Goal: Obtain resource: Obtain resource

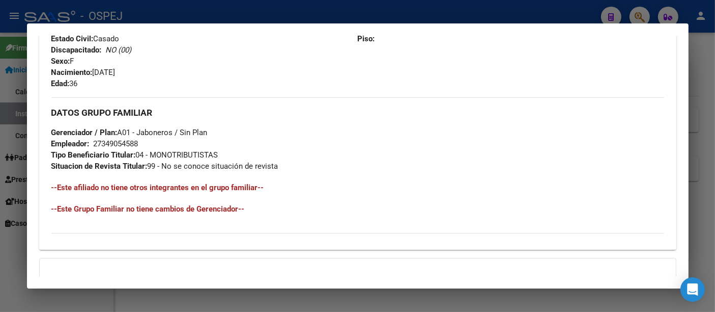
scroll to position [289, 0]
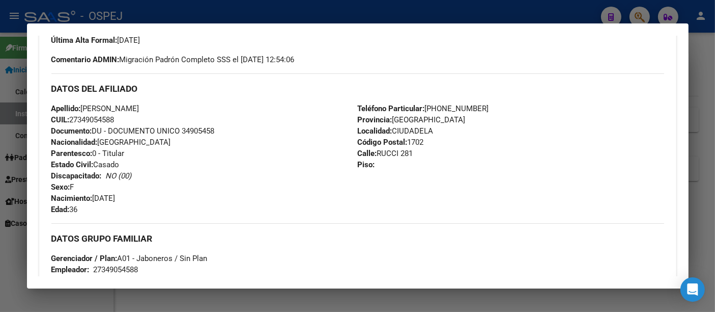
click at [296, 17] on div at bounding box center [357, 156] width 715 height 312
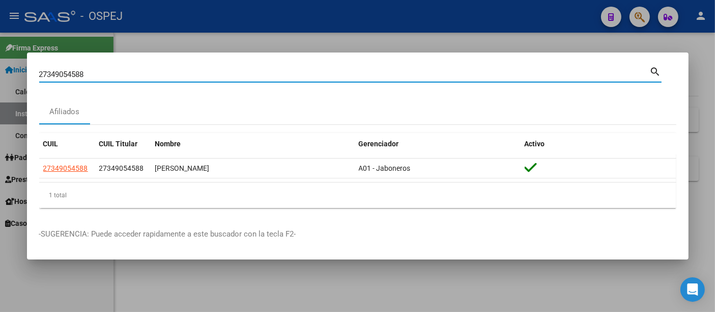
click at [266, 71] on input "27349054588" at bounding box center [344, 74] width 611 height 9
type input "2"
type input "vega aida"
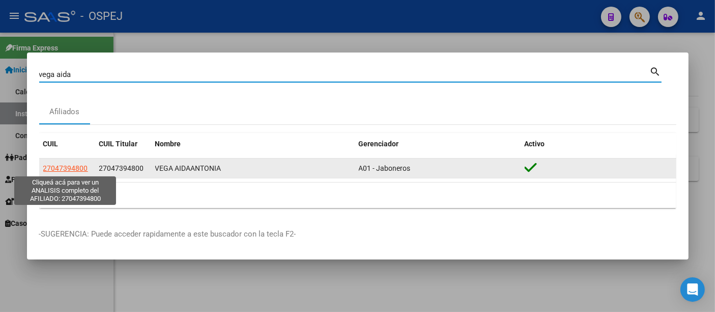
click at [71, 165] on span "27047394800" at bounding box center [65, 168] width 45 height 8
type textarea "27047394800"
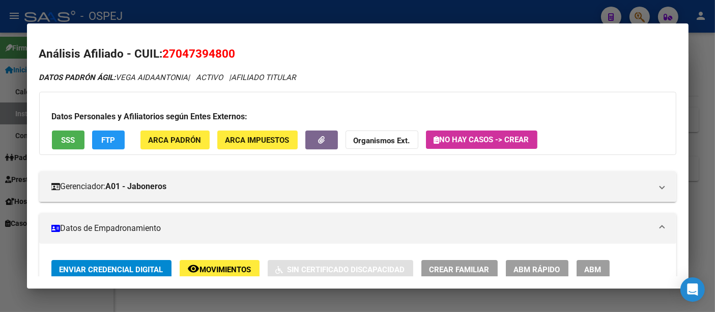
click at [302, 14] on div at bounding box center [357, 156] width 715 height 312
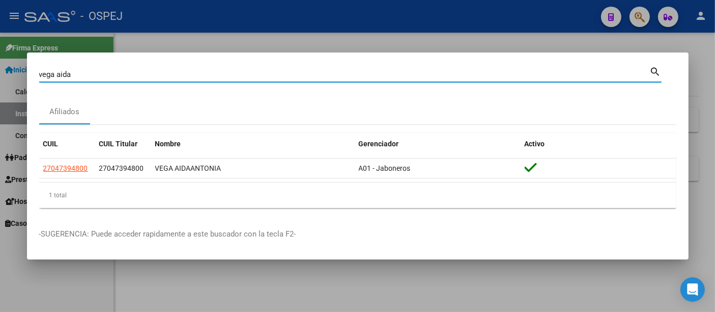
click at [138, 70] on input "vega aida" at bounding box center [344, 74] width 611 height 9
type input "v"
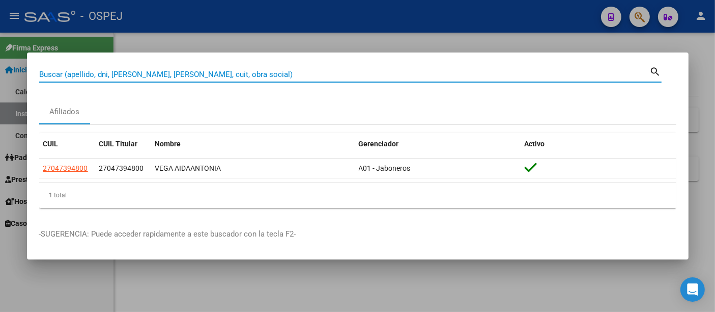
paste input "27944330300"
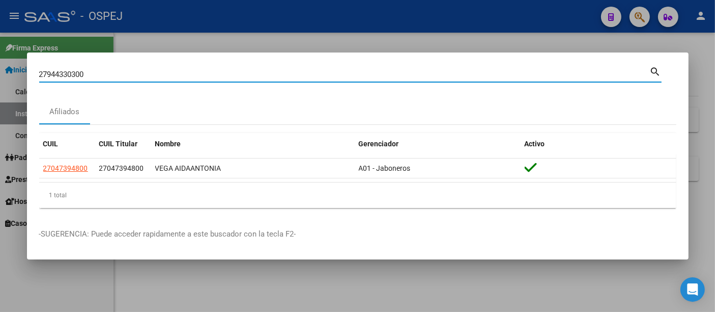
type input "27944330300"
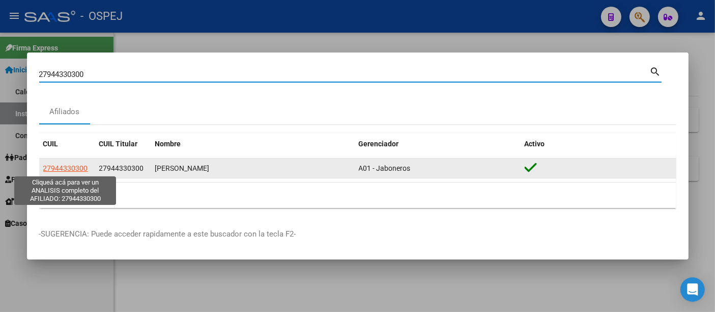
click at [74, 169] on span "27944330300" at bounding box center [65, 168] width 45 height 8
type textarea "27944330300"
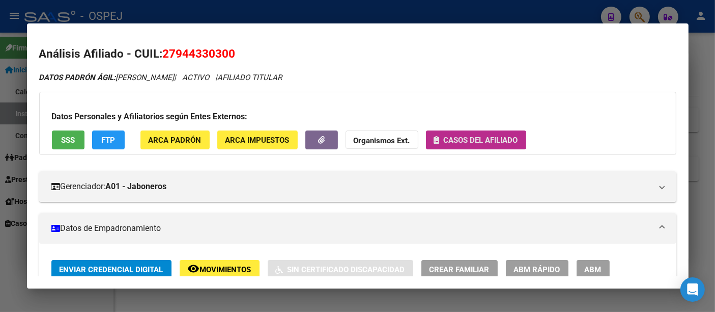
click at [485, 138] on span "Casos del afiliado" at bounding box center [481, 139] width 74 height 9
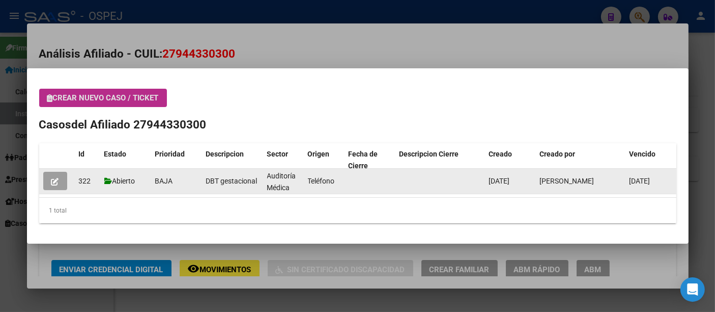
click at [55, 181] on icon "button" at bounding box center [55, 182] width 8 height 8
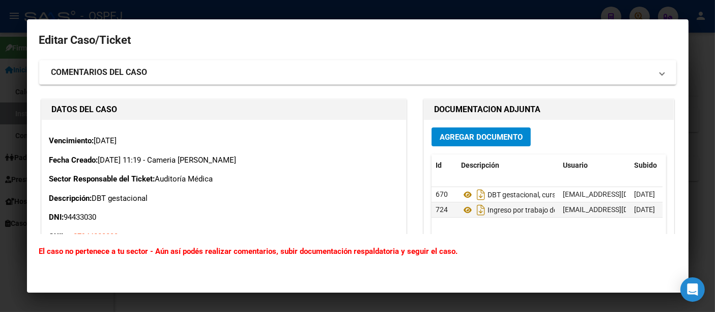
click at [204, 11] on div at bounding box center [357, 156] width 715 height 312
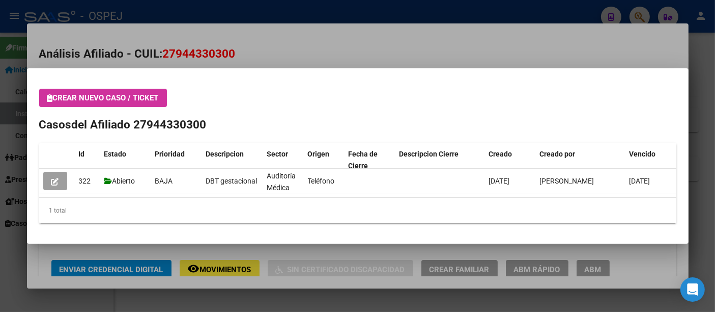
click at [307, 55] on div at bounding box center [357, 156] width 715 height 312
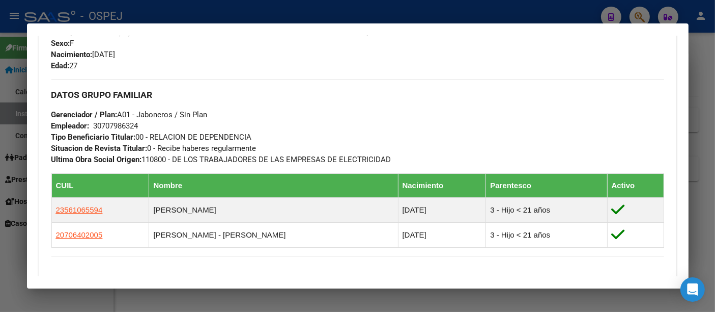
scroll to position [509, 0]
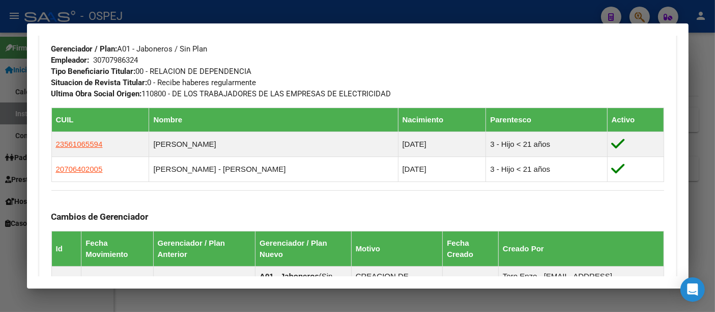
click at [310, 16] on div at bounding box center [357, 156] width 715 height 312
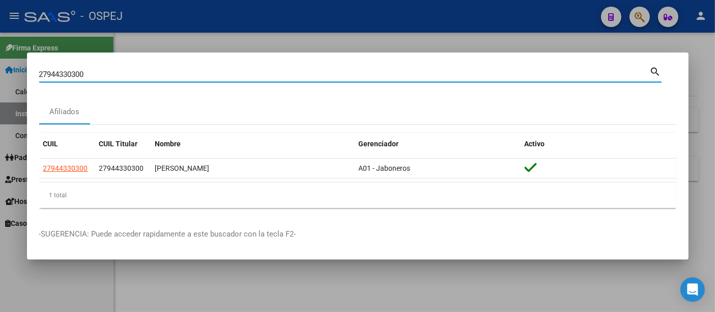
click at [117, 75] on input "27944330300" at bounding box center [344, 74] width 611 height 9
type input "2"
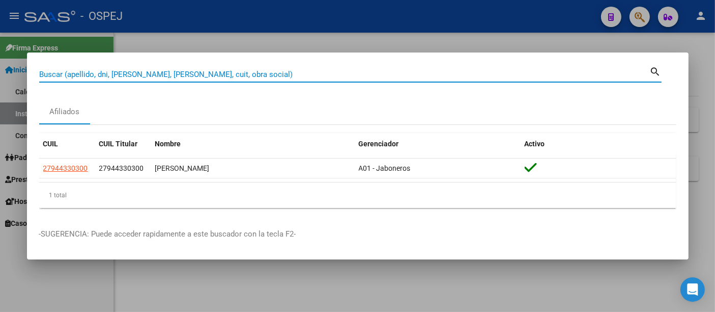
paste input "31229233"
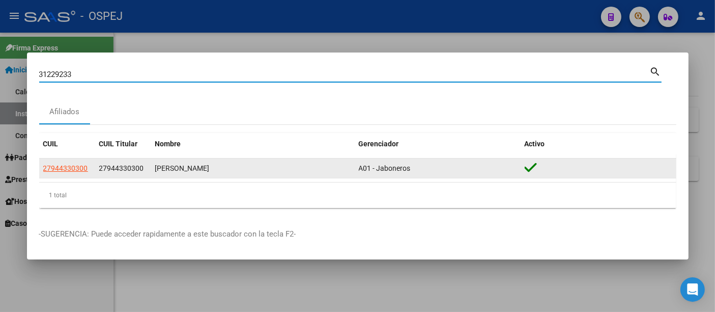
type input "31229233"
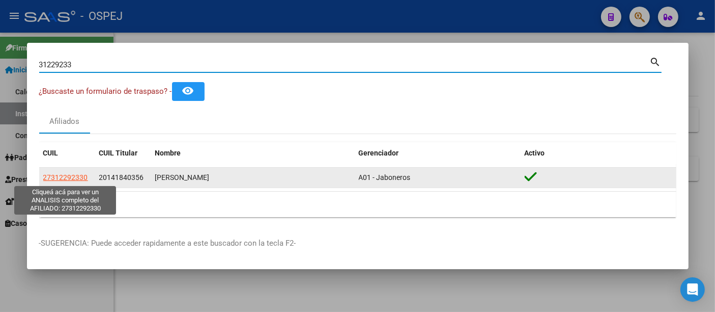
click at [67, 177] on span "27312292330" at bounding box center [65, 177] width 45 height 8
type textarea "27312292330"
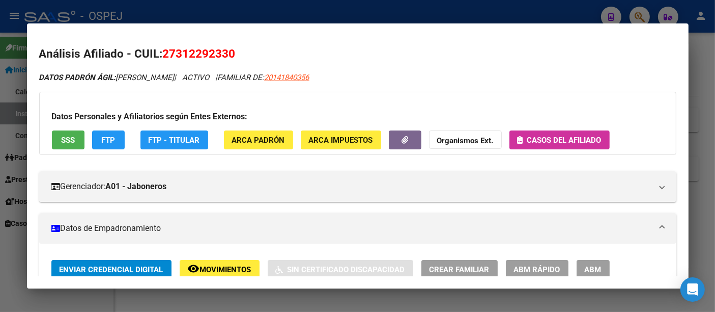
click at [568, 138] on span "Casos del afiliado" at bounding box center [564, 139] width 74 height 9
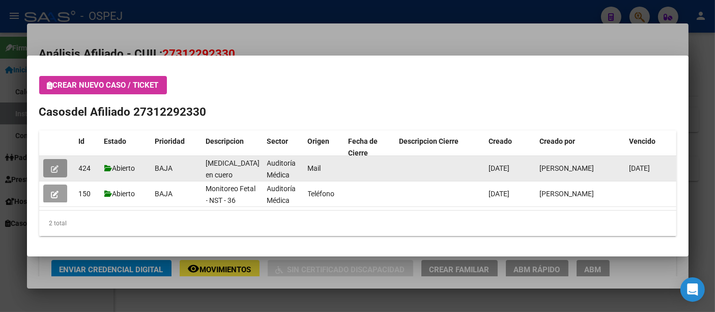
click at [54, 162] on button "button" at bounding box center [55, 168] width 24 height 18
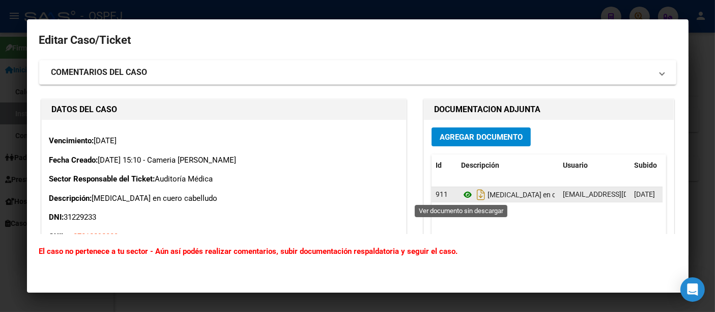
click at [462, 195] on icon at bounding box center [467, 194] width 13 height 12
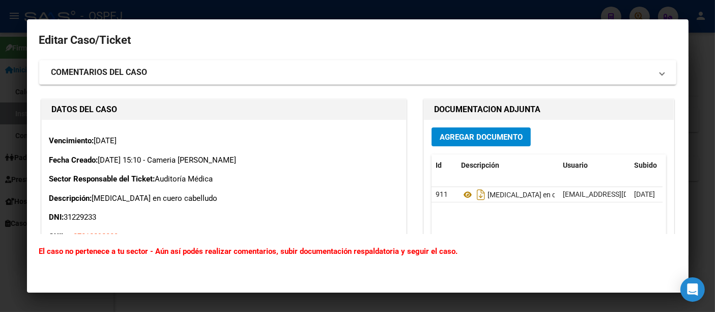
click at [245, 5] on div at bounding box center [357, 156] width 715 height 312
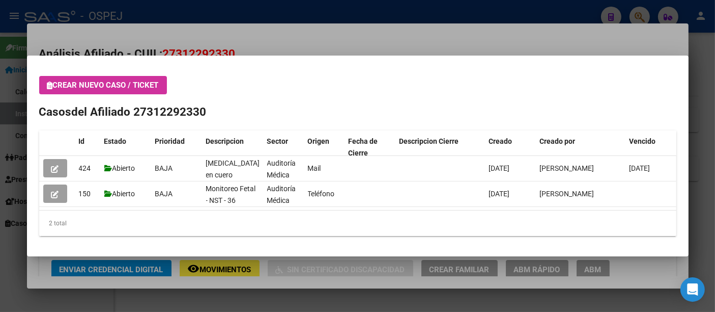
click at [207, 9] on div at bounding box center [357, 156] width 715 height 312
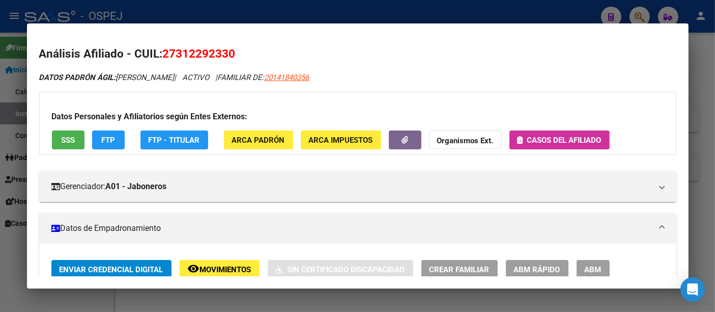
click at [204, 12] on div at bounding box center [357, 156] width 715 height 312
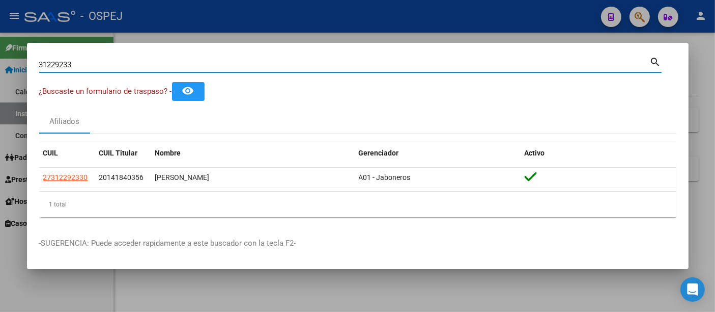
click at [134, 67] on input "31229233" at bounding box center [344, 64] width 611 height 9
type input "3"
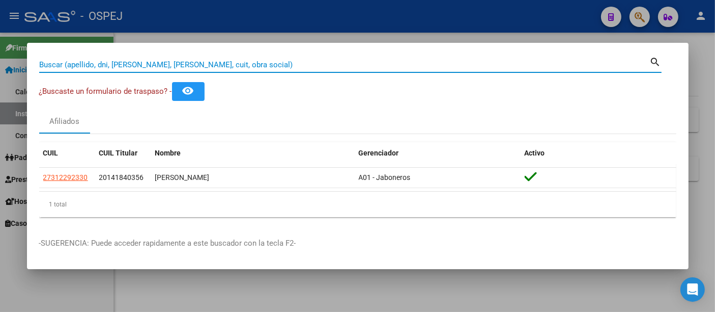
paste input "27944330300"
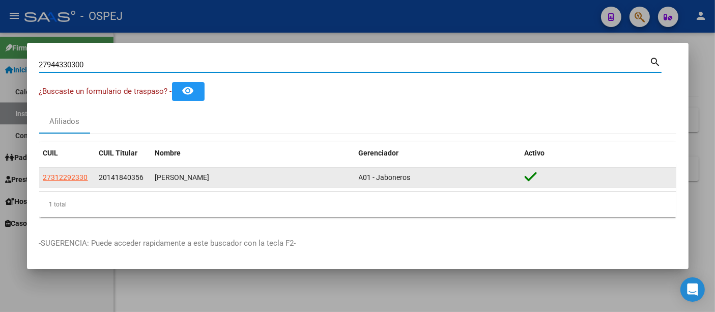
type input "27944330300"
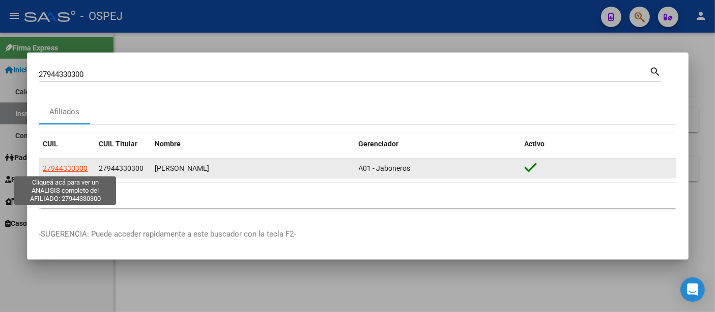
click at [66, 170] on span "27944330300" at bounding box center [65, 168] width 45 height 8
type textarea "27944330300"
